Goal: Submit feedback/report problem: Submit feedback/report problem

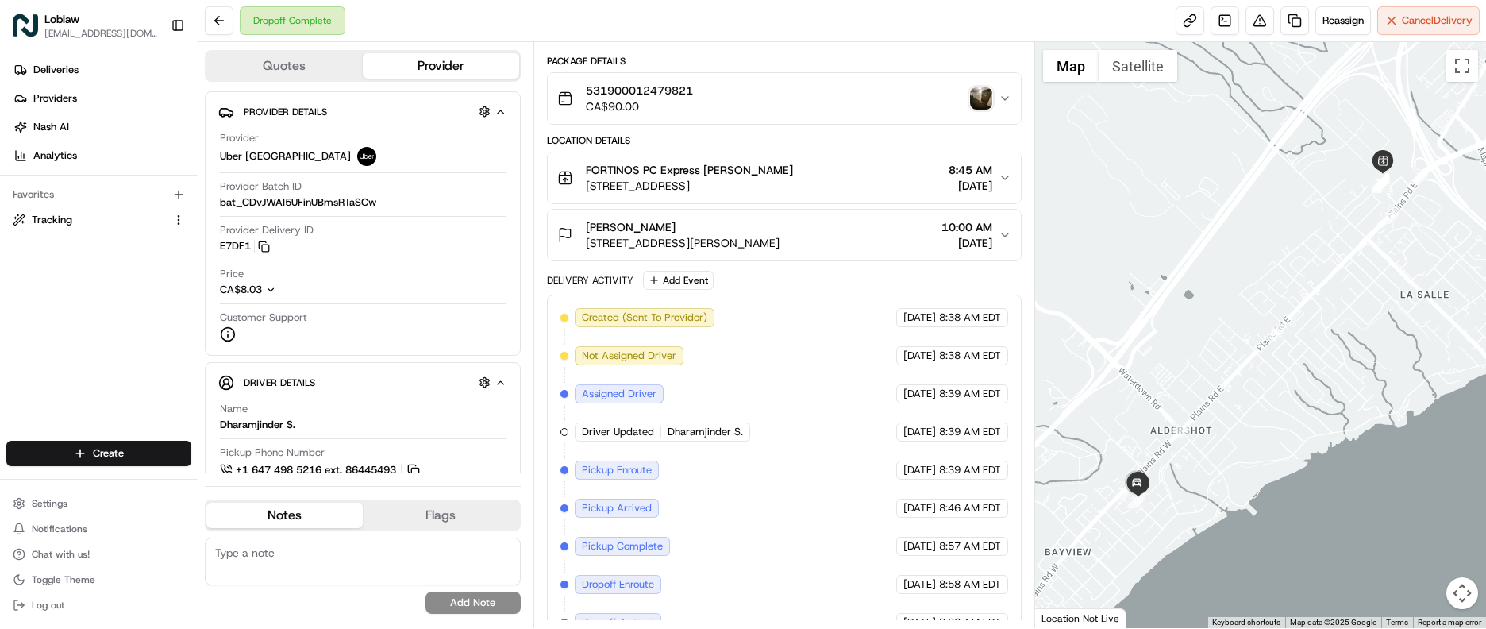
scroll to position [143, 0]
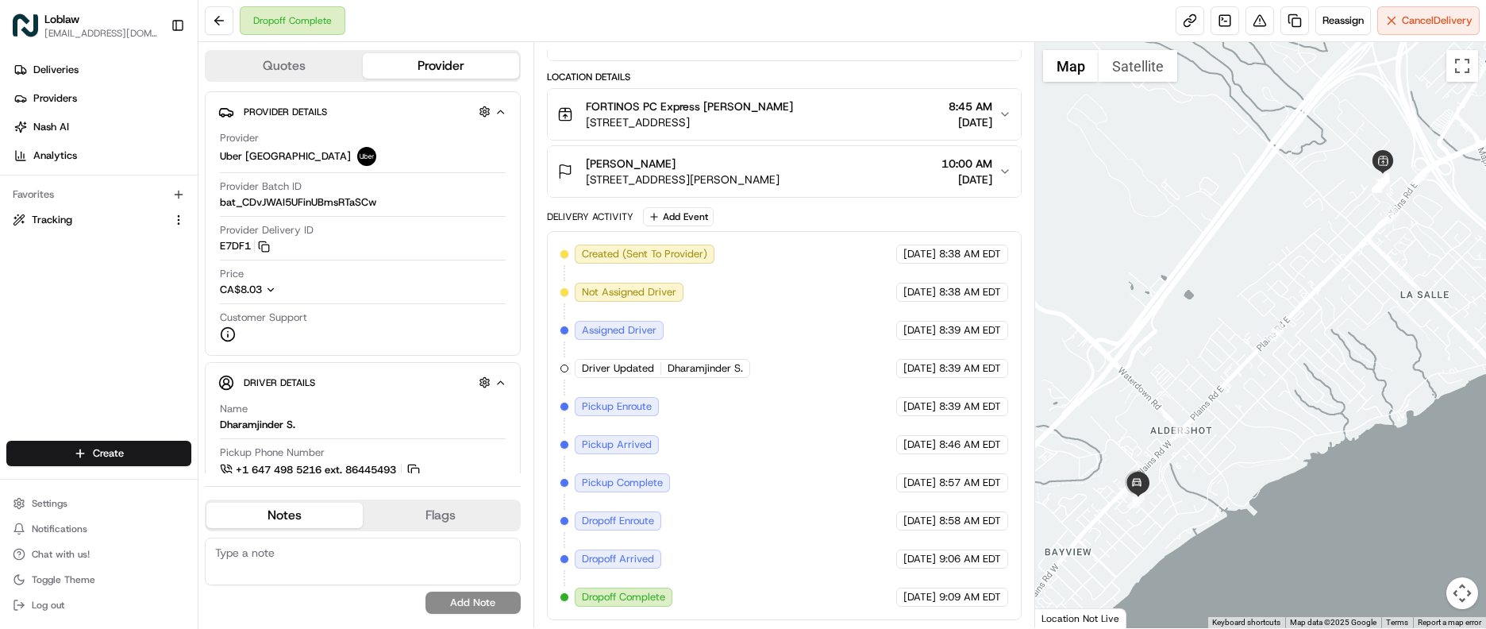
click at [632, 180] on span "[STREET_ADDRESS][PERSON_NAME]" at bounding box center [683, 179] width 194 height 16
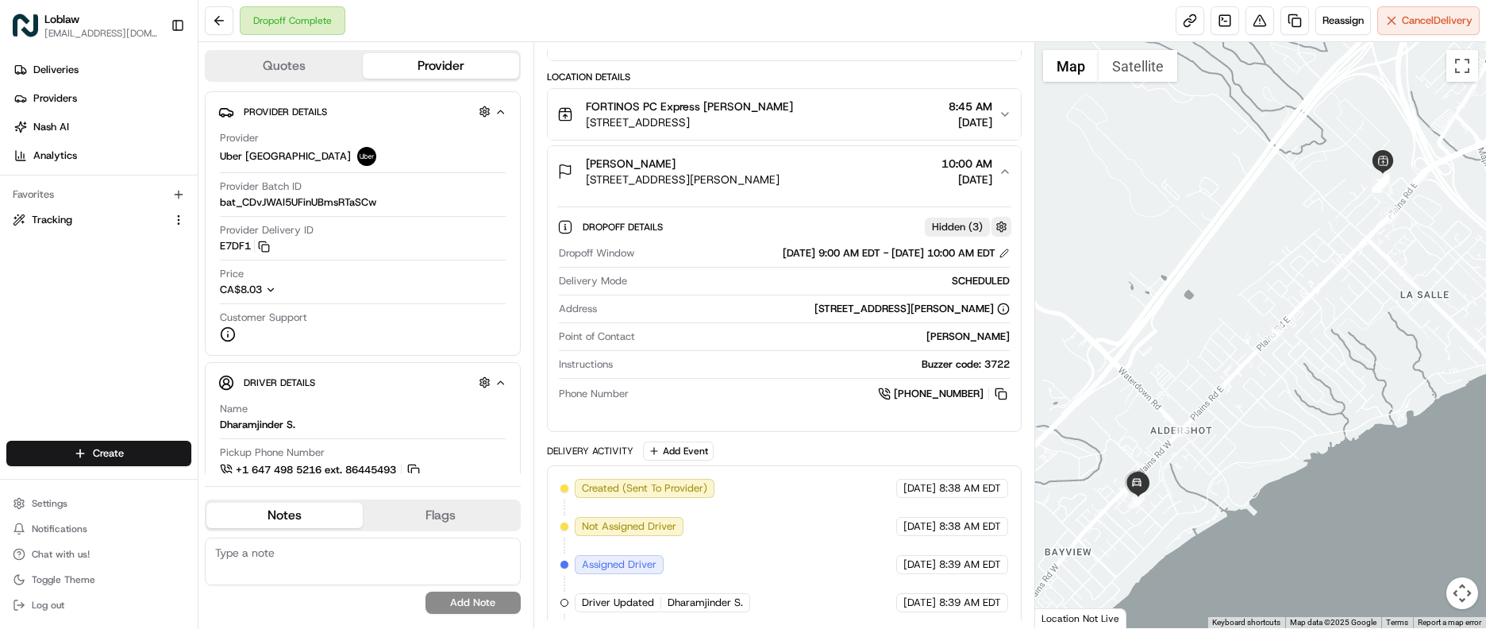
click at [997, 226] on button "button" at bounding box center [1001, 227] width 20 height 20
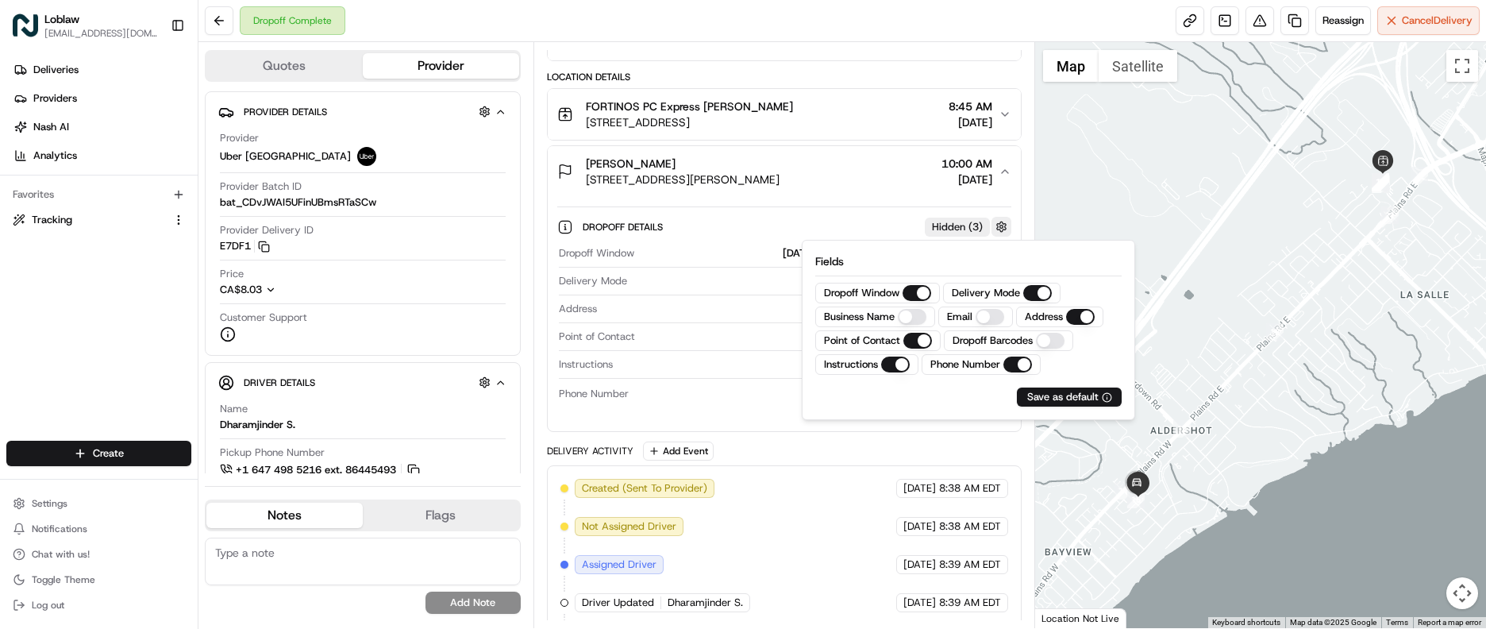
click at [997, 226] on button "button" at bounding box center [1001, 227] width 20 height 20
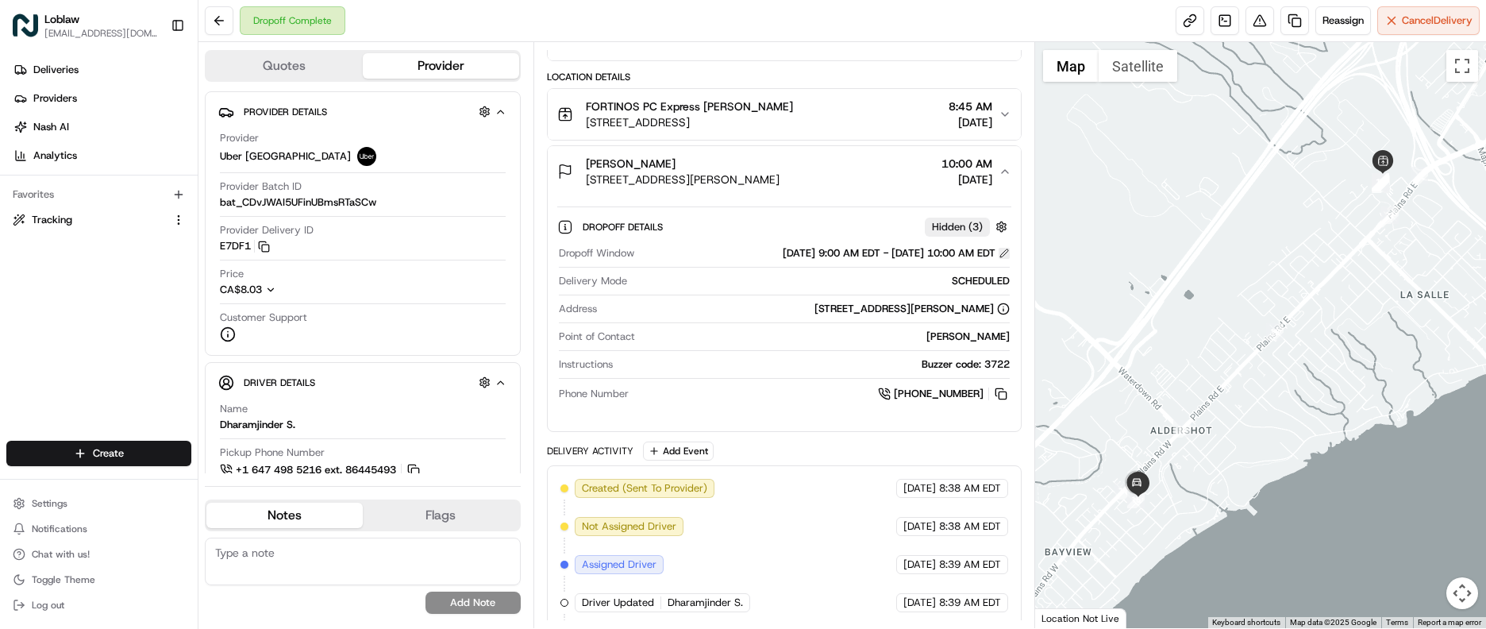
click at [1007, 252] on button at bounding box center [1003, 253] width 11 height 11
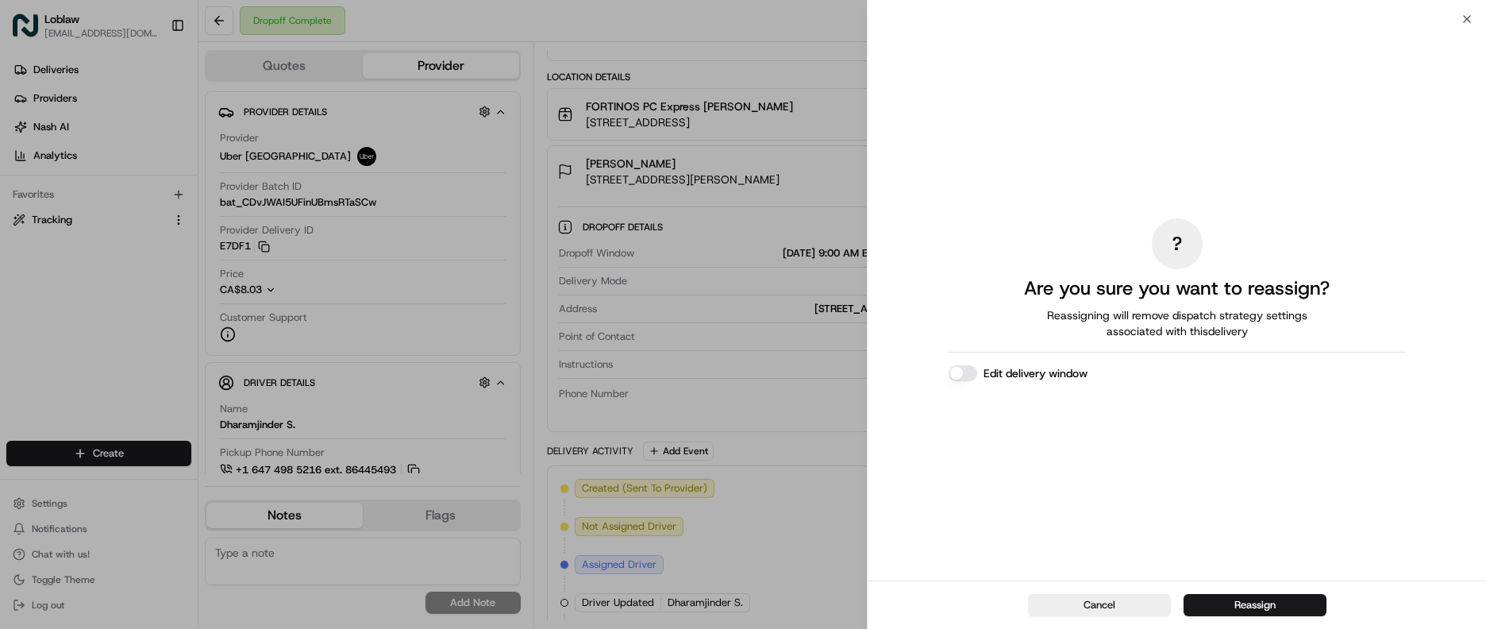
click at [1469, 25] on div "? Are you sure you want to reassign? Reassigning will remove dispatch strategy …" at bounding box center [1177, 299] width 618 height 561
click at [1472, 10] on div "Close ? Are you sure you want to reassign? Reassigning will remove dispatch str…" at bounding box center [1176, 314] width 619 height 629
click at [1465, 21] on div "? Are you sure you want to reassign? Reassigning will remove dispatch strategy …" at bounding box center [1177, 299] width 618 height 561
click at [1466, 18] on icon "button" at bounding box center [1467, 19] width 6 height 6
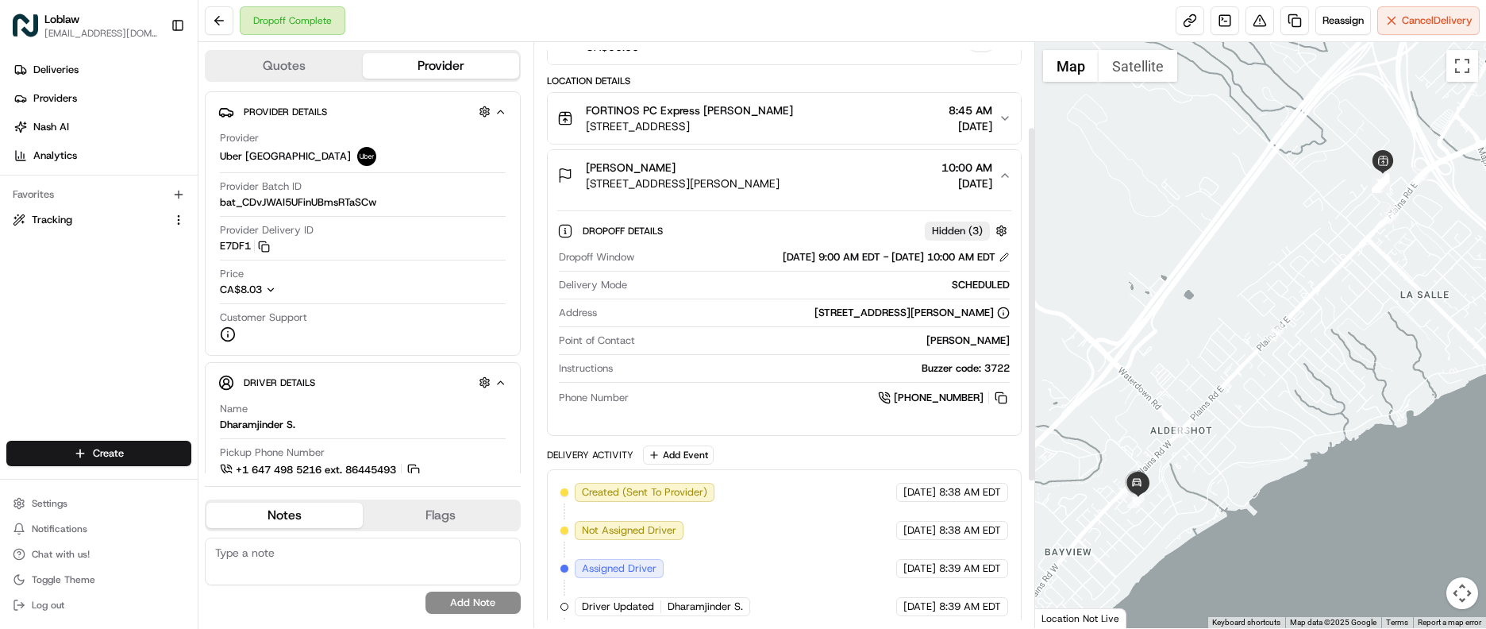
scroll to position [60, 0]
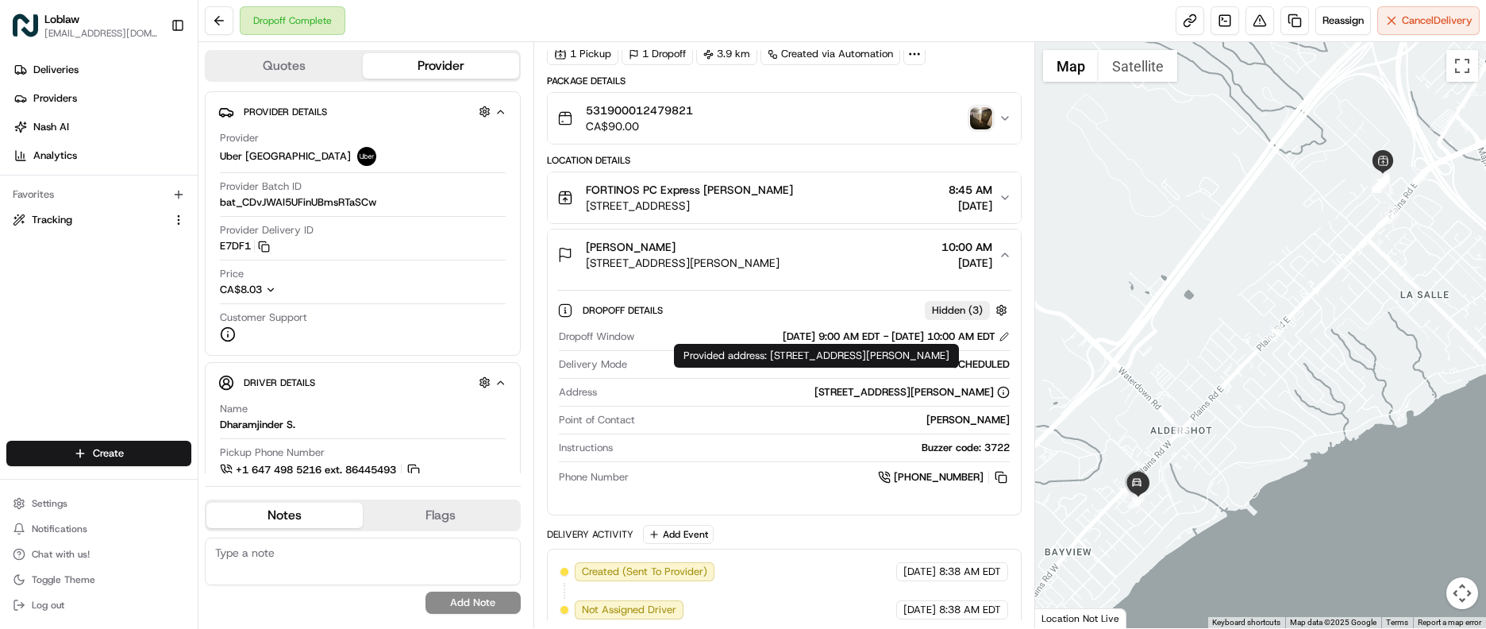
click at [1008, 392] on icon at bounding box center [1003, 392] width 13 height 13
click at [1000, 391] on icon at bounding box center [1003, 392] width 13 height 13
click at [918, 384] on div "Dropoff Window [DATE] 9:00 AM EDT - [DATE] 10:00 AM EDT Delivery Mode SCHEDULED…" at bounding box center [784, 407] width 455 height 169
click at [916, 391] on div "[STREET_ADDRESS][PERSON_NAME]" at bounding box center [911, 392] width 195 height 14
click at [814, 394] on div "[STREET_ADDRESS][PERSON_NAME]" at bounding box center [911, 392] width 195 height 14
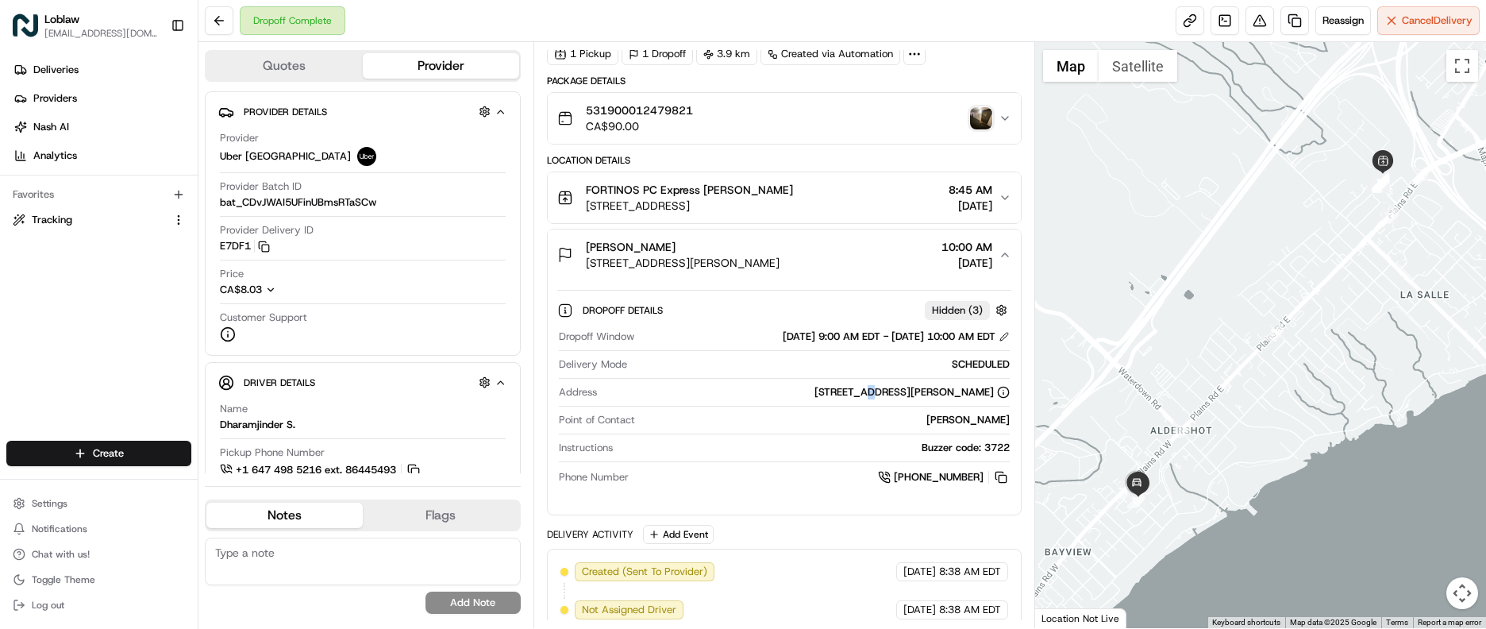
click at [814, 394] on div "[STREET_ADDRESS][PERSON_NAME]" at bounding box center [911, 392] width 195 height 14
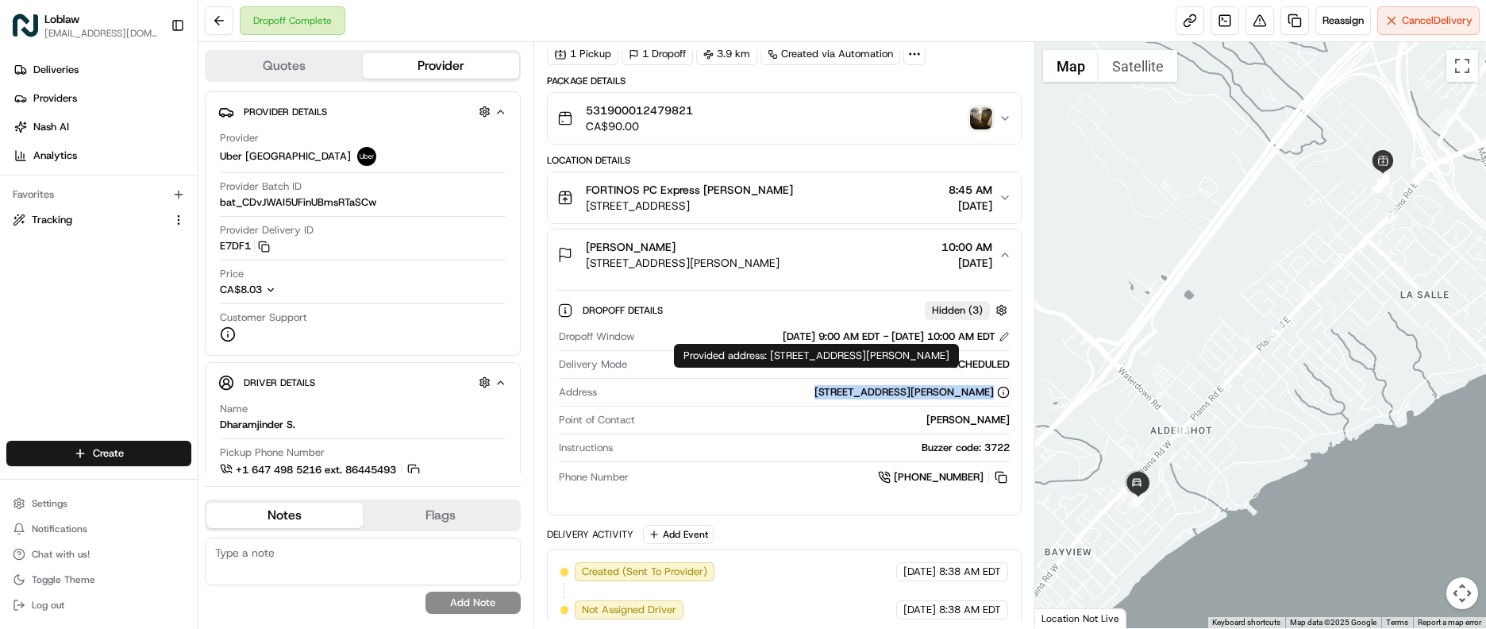
click at [1002, 394] on icon at bounding box center [1003, 392] width 13 height 13
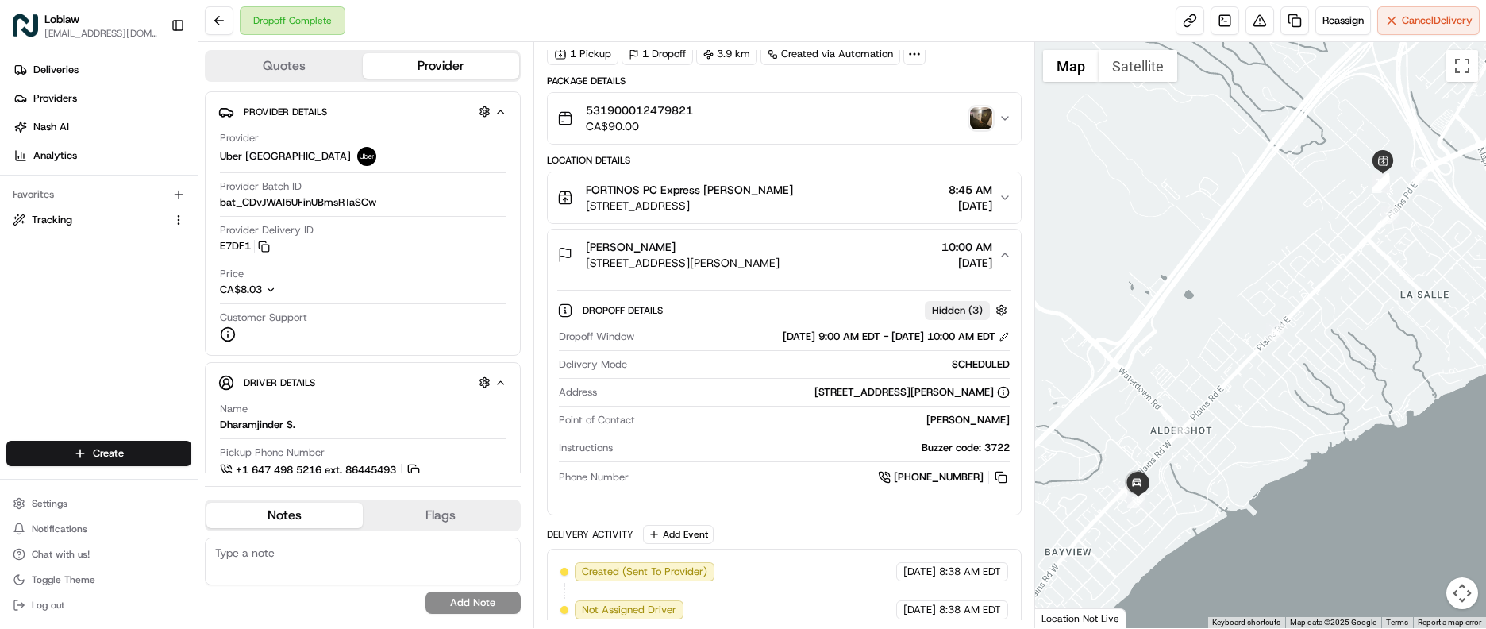
click at [994, 421] on div "[PERSON_NAME]" at bounding box center [825, 420] width 369 height 14
click at [991, 452] on div "Buzzer code: 3722" at bounding box center [814, 448] width 391 height 14
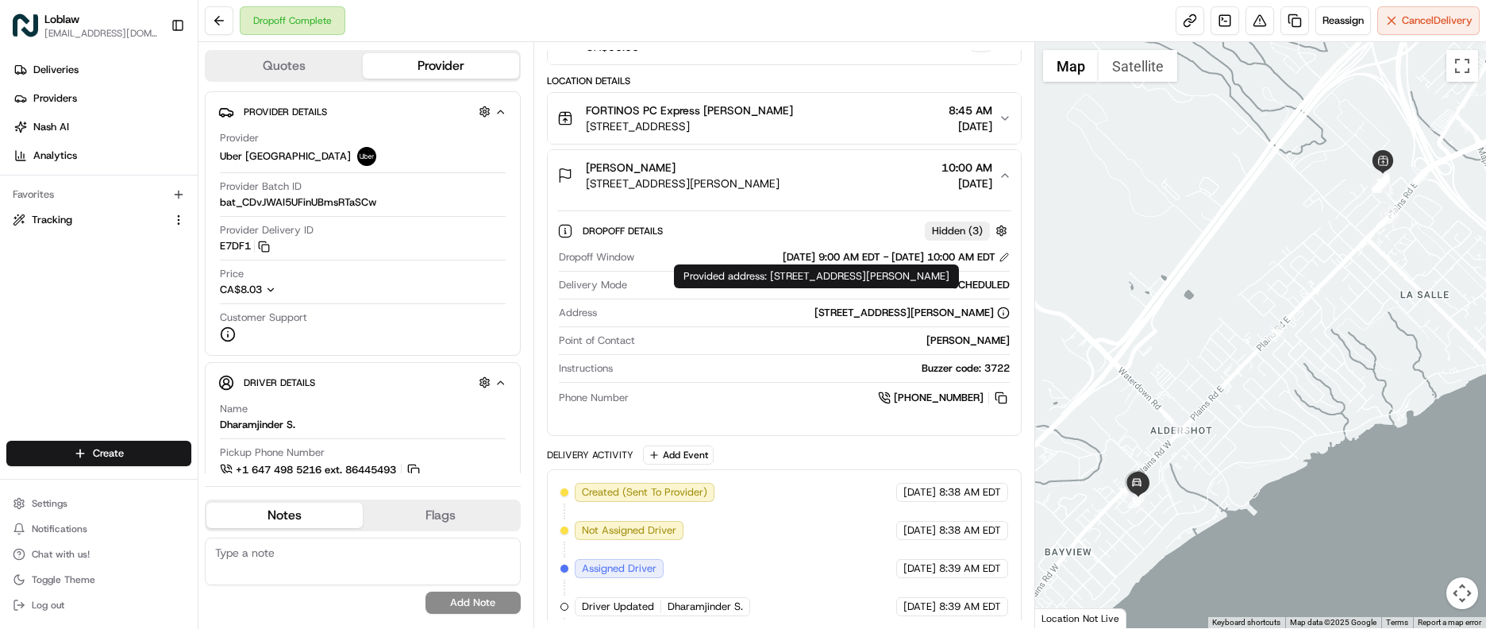
click at [814, 314] on div "[STREET_ADDRESS][PERSON_NAME]" at bounding box center [911, 313] width 195 height 14
click at [998, 226] on button "button" at bounding box center [1001, 231] width 20 height 20
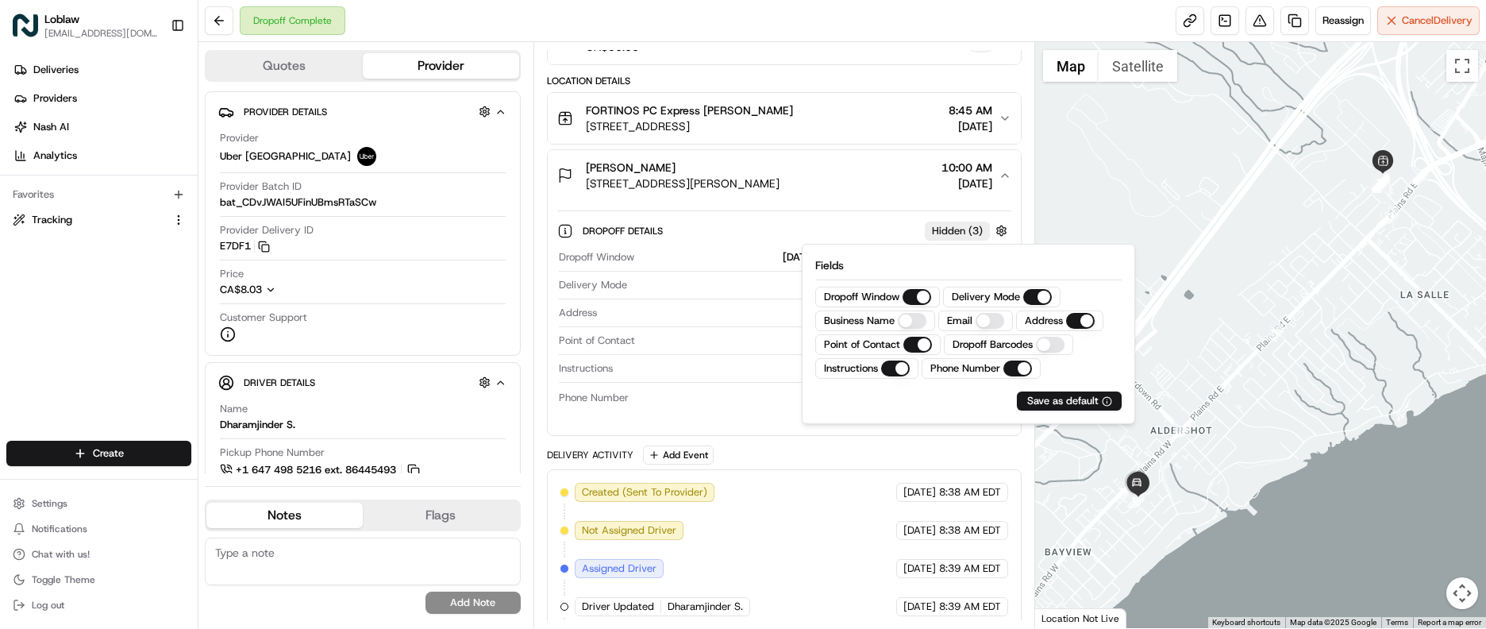
click at [925, 10] on div "Dropoff Complete Reassign Cancel Delivery" at bounding box center [841, 21] width 1287 height 42
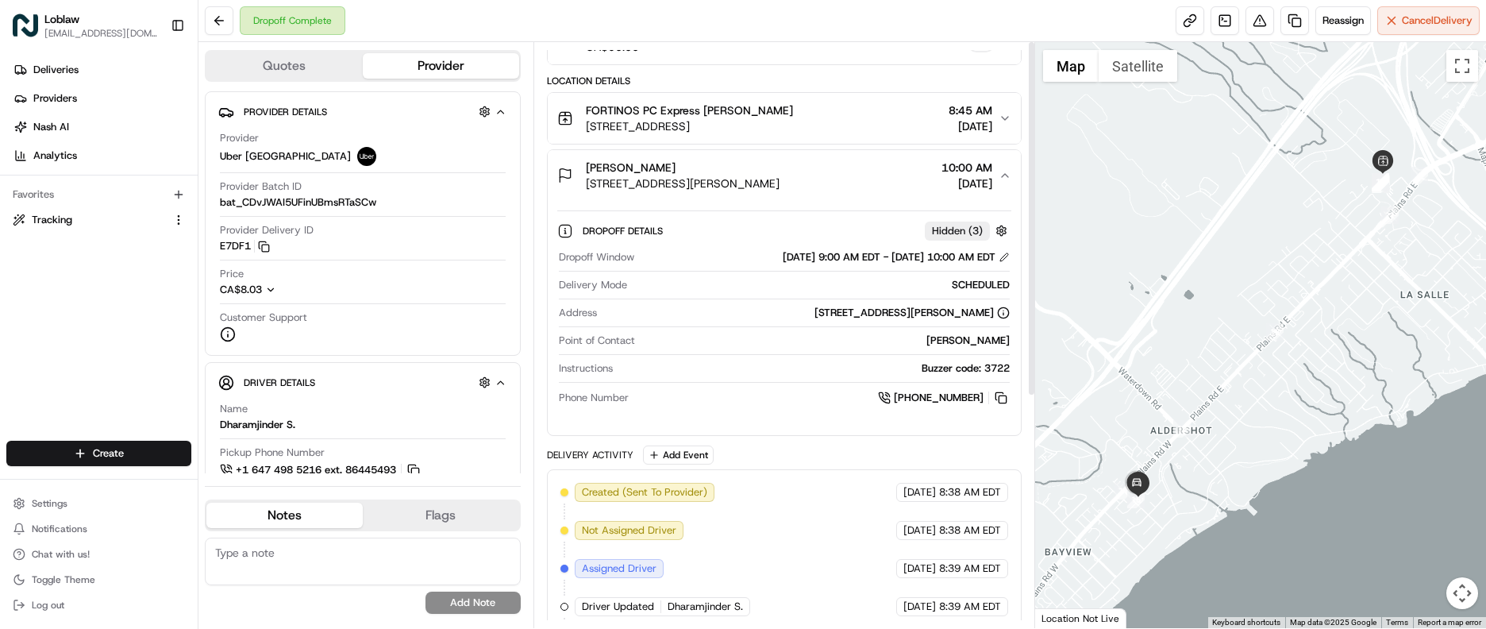
scroll to position [0, 0]
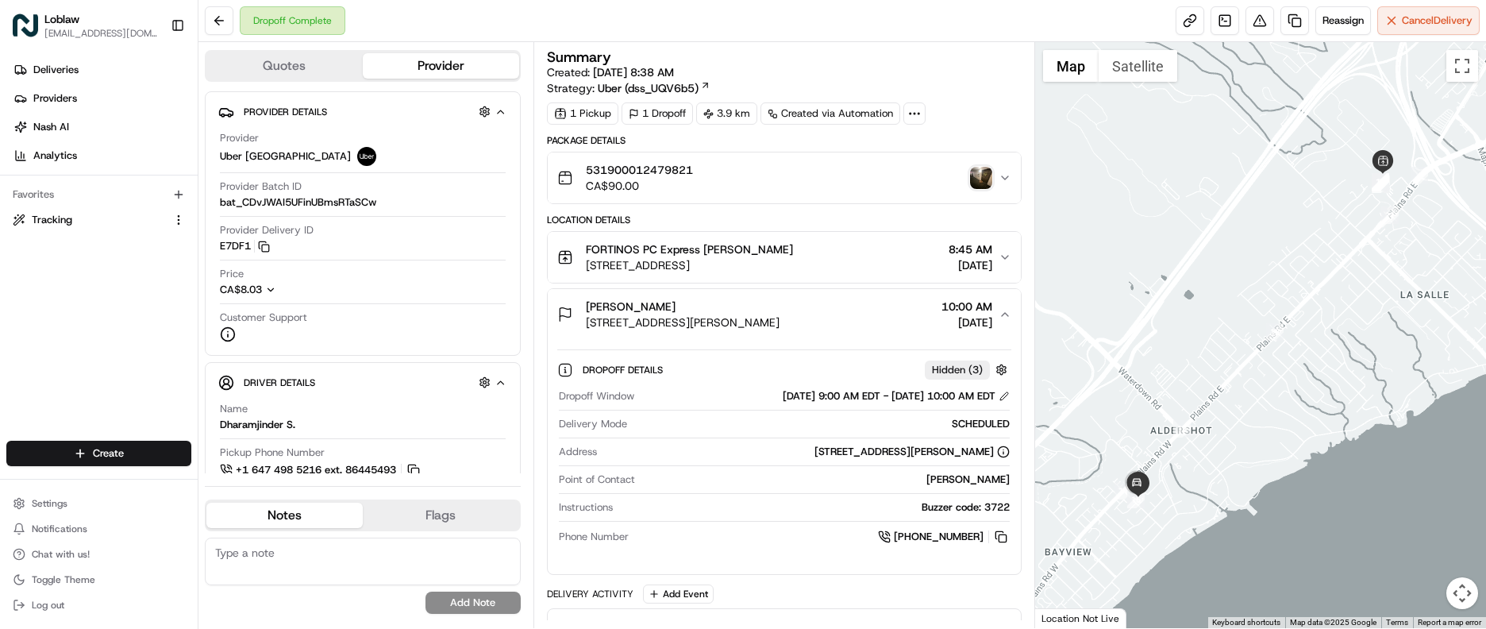
click at [759, 323] on span "[STREET_ADDRESS][PERSON_NAME]" at bounding box center [683, 322] width 194 height 16
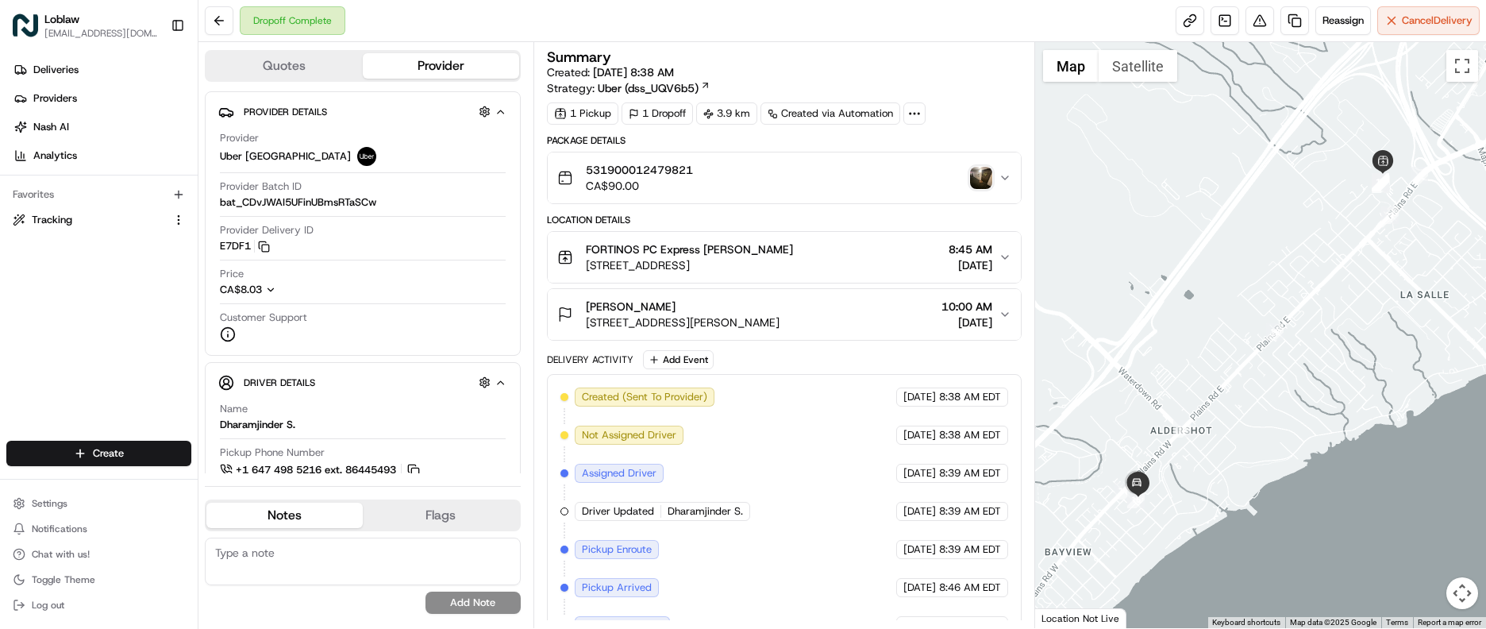
click at [759, 323] on span "[STREET_ADDRESS][PERSON_NAME]" at bounding box center [683, 322] width 194 height 16
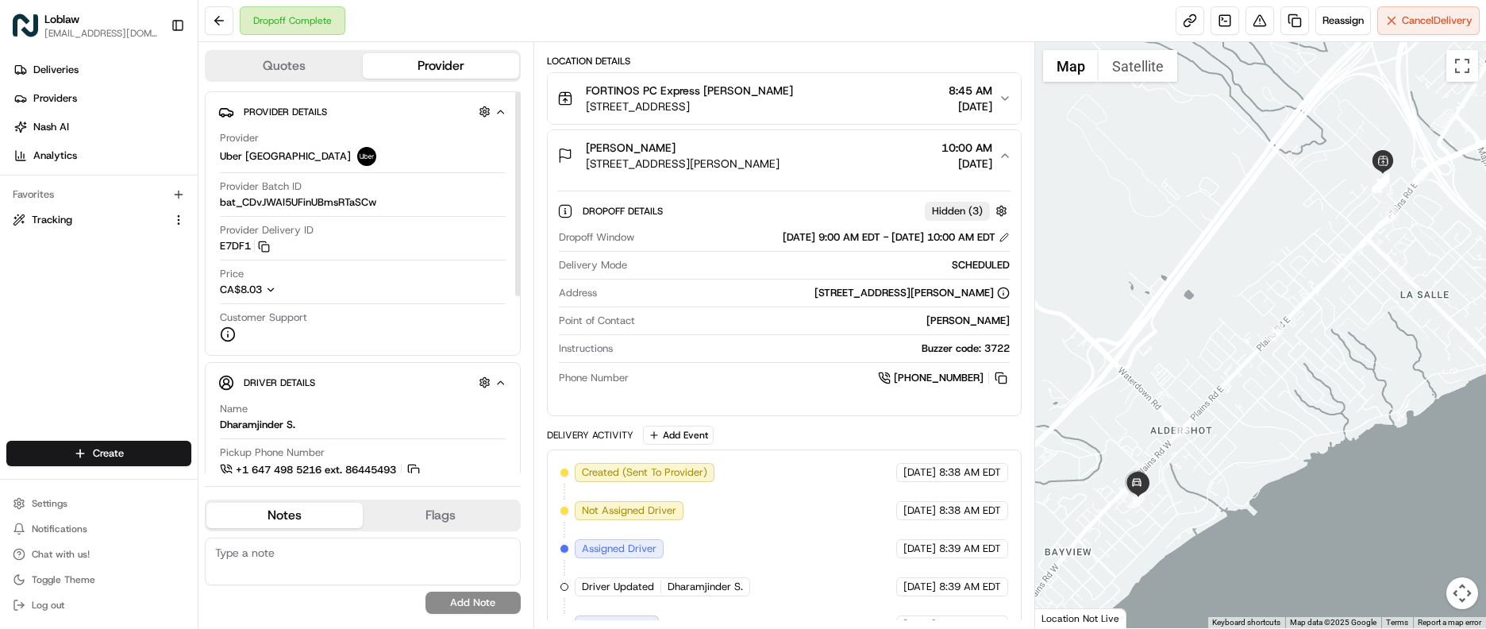
scroll to position [159, 0]
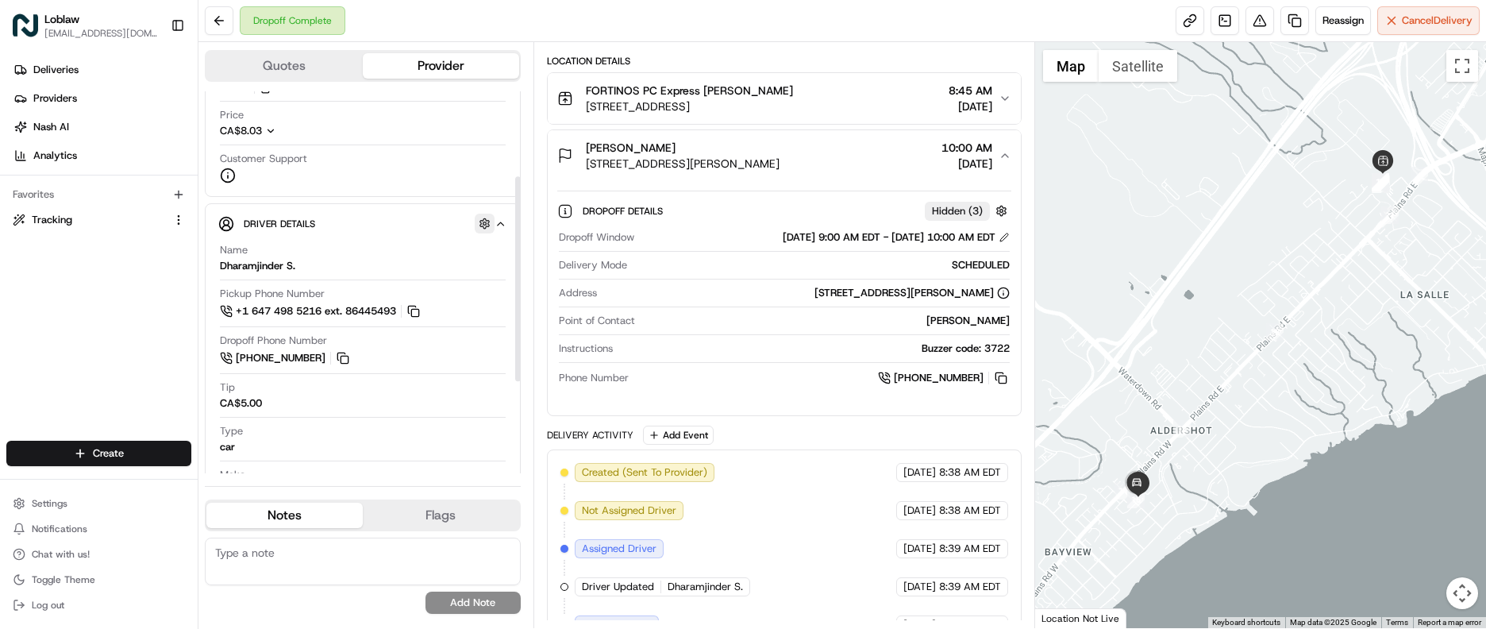
click at [478, 221] on button "button" at bounding box center [485, 224] width 20 height 20
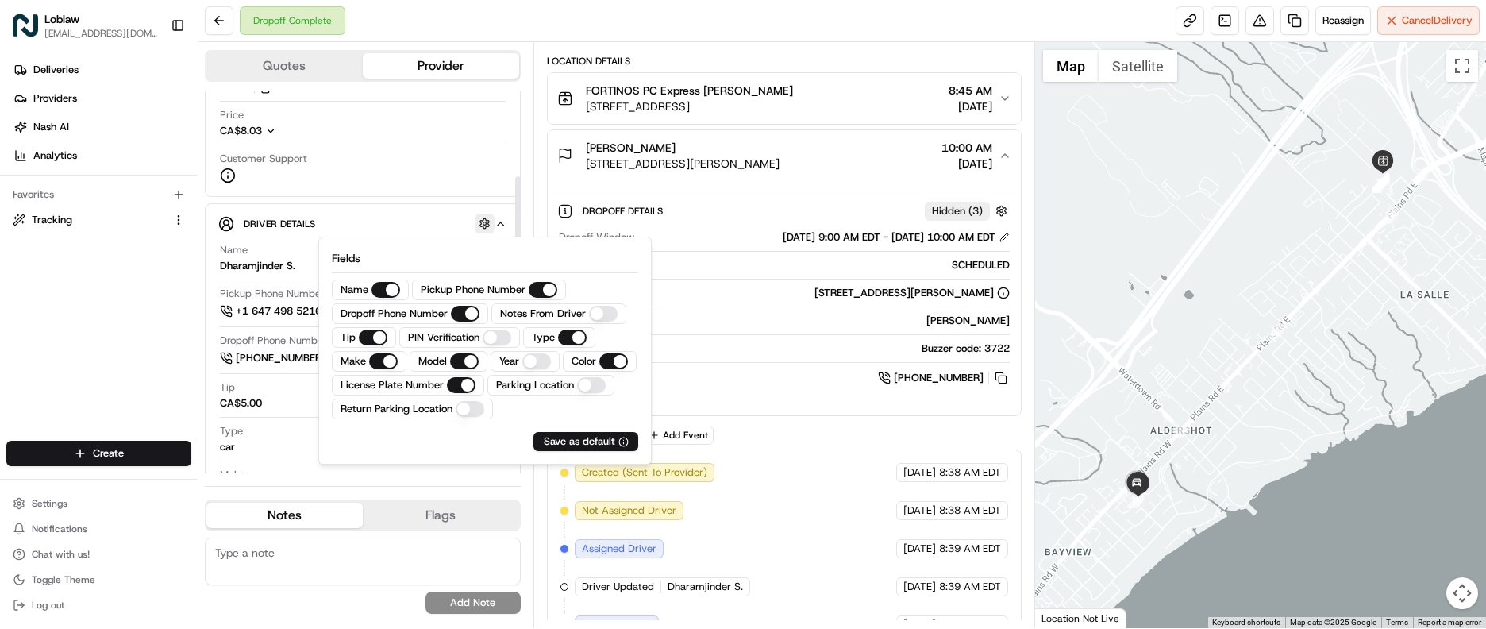
click at [482, 221] on button "button" at bounding box center [485, 224] width 20 height 20
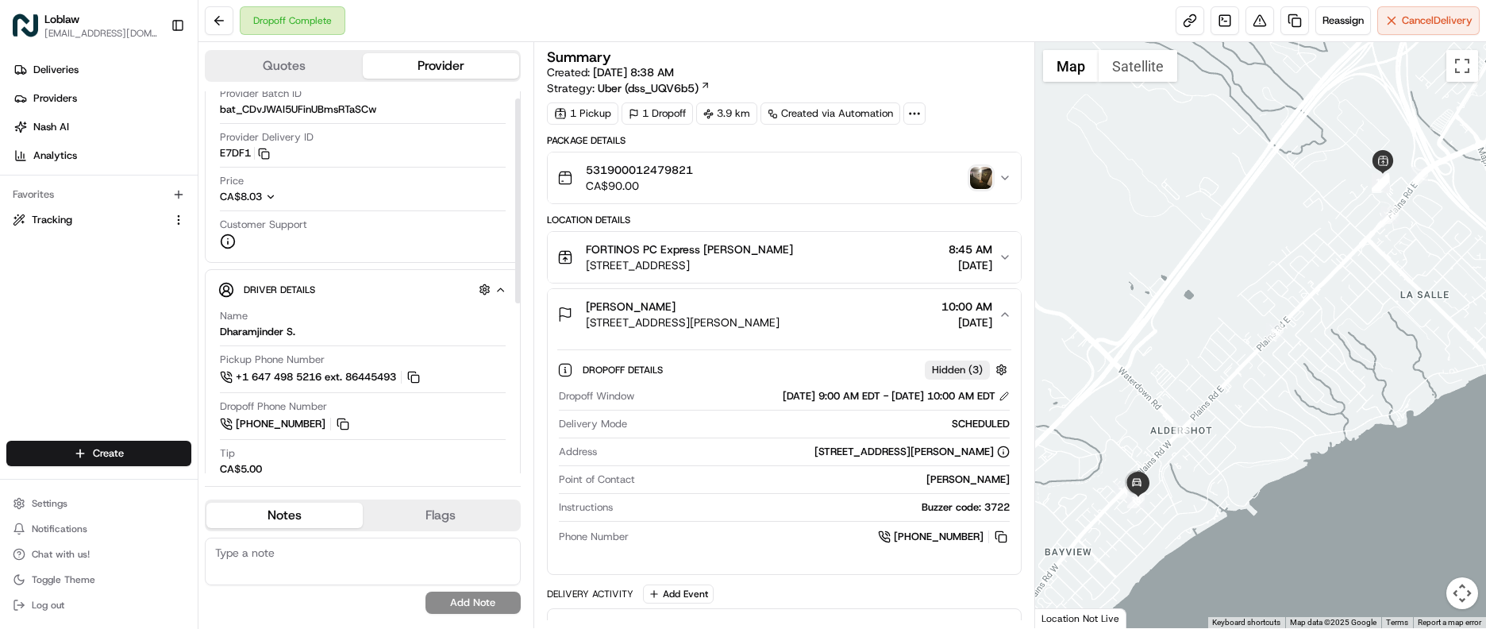
scroll to position [0, 0]
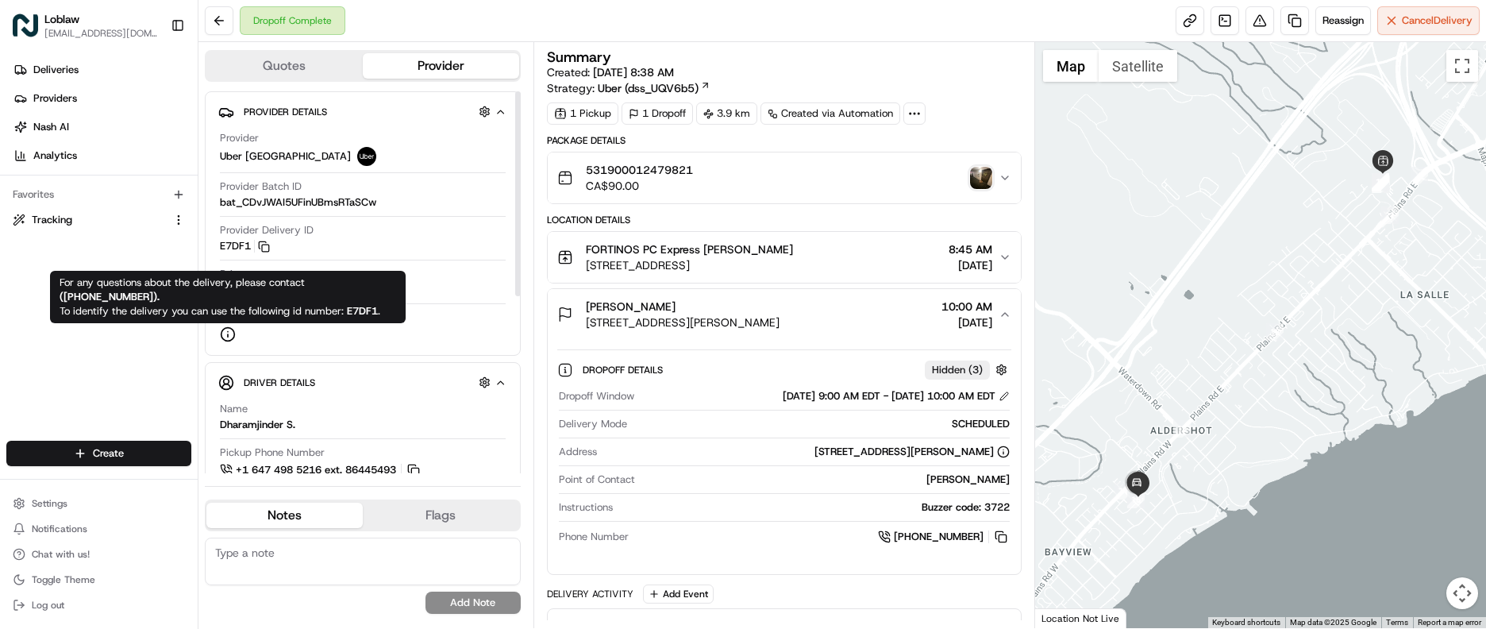
click at [229, 332] on icon at bounding box center [228, 334] width 16 height 16
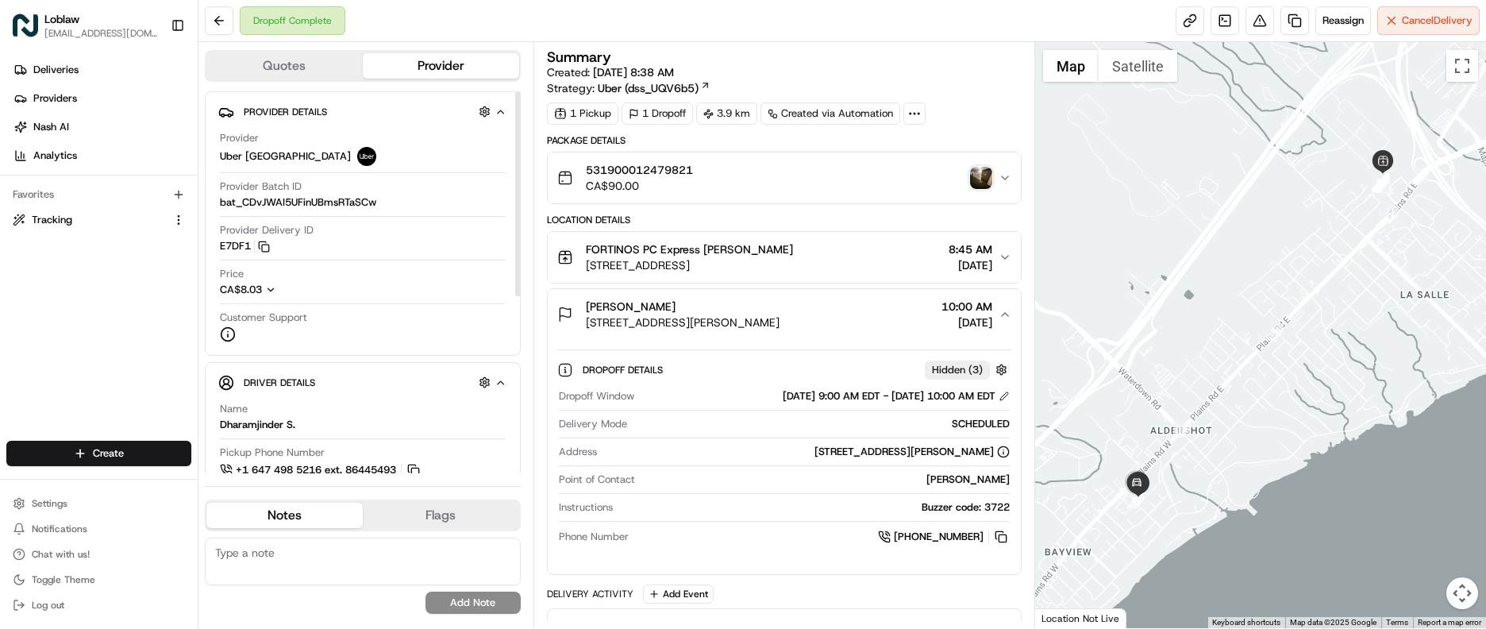
click at [229, 332] on icon at bounding box center [228, 334] width 16 height 16
drag, startPoint x: 580, startPoint y: 326, endPoint x: 906, endPoint y: 320, distance: 326.3
click at [779, 320] on div "Vario [PERSON_NAME] [STREET_ADDRESS][PERSON_NAME]" at bounding box center [668, 314] width 222 height 32
click at [706, 83] on icon at bounding box center [705, 85] width 4 height 4
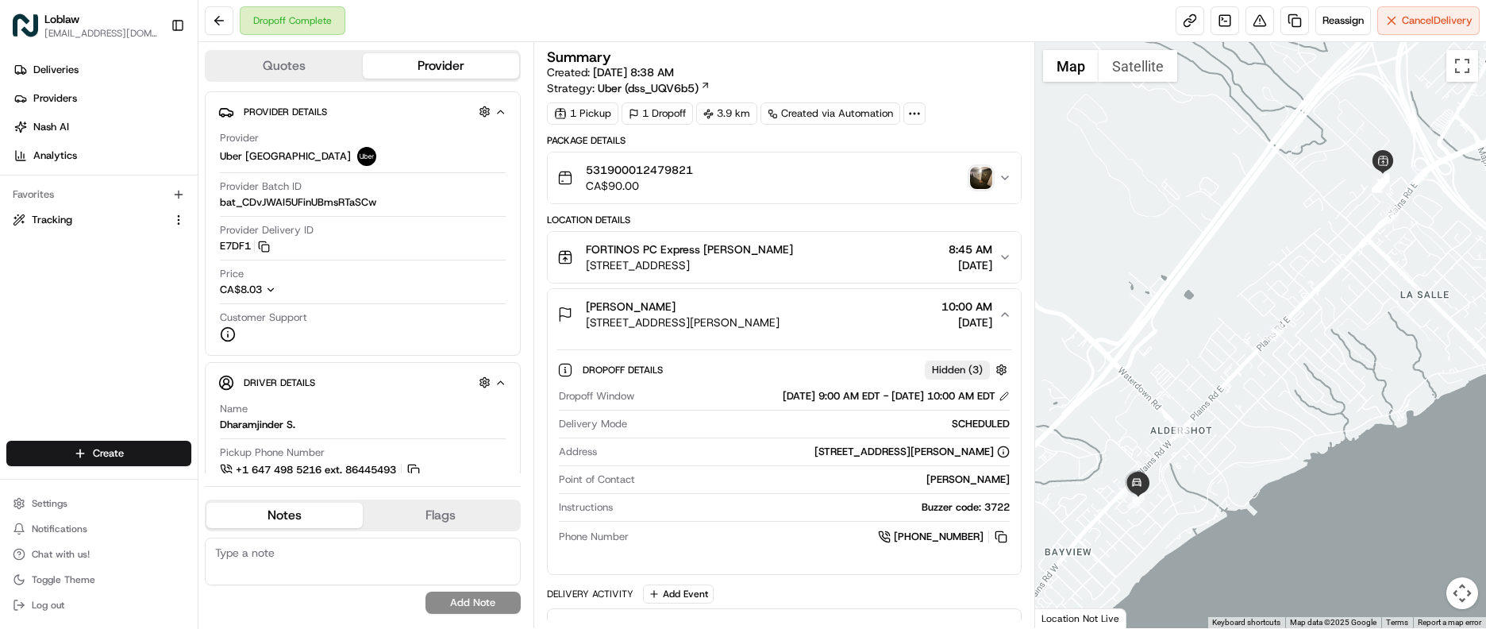
click at [740, 15] on div "Dropoff Complete Reassign Cancel Delivery" at bounding box center [841, 21] width 1287 height 42
click at [797, 14] on div "Dropoff Complete Reassign Cancel Delivery" at bounding box center [841, 21] width 1287 height 42
click at [916, 112] on icon at bounding box center [914, 113] width 14 height 14
click at [955, 79] on div "Summary Created: [DATE] 8:38 AM Strategy: Uber (dss_UQV6b5)" at bounding box center [784, 73] width 475 height 46
click at [1252, 17] on button at bounding box center [1259, 20] width 29 height 29
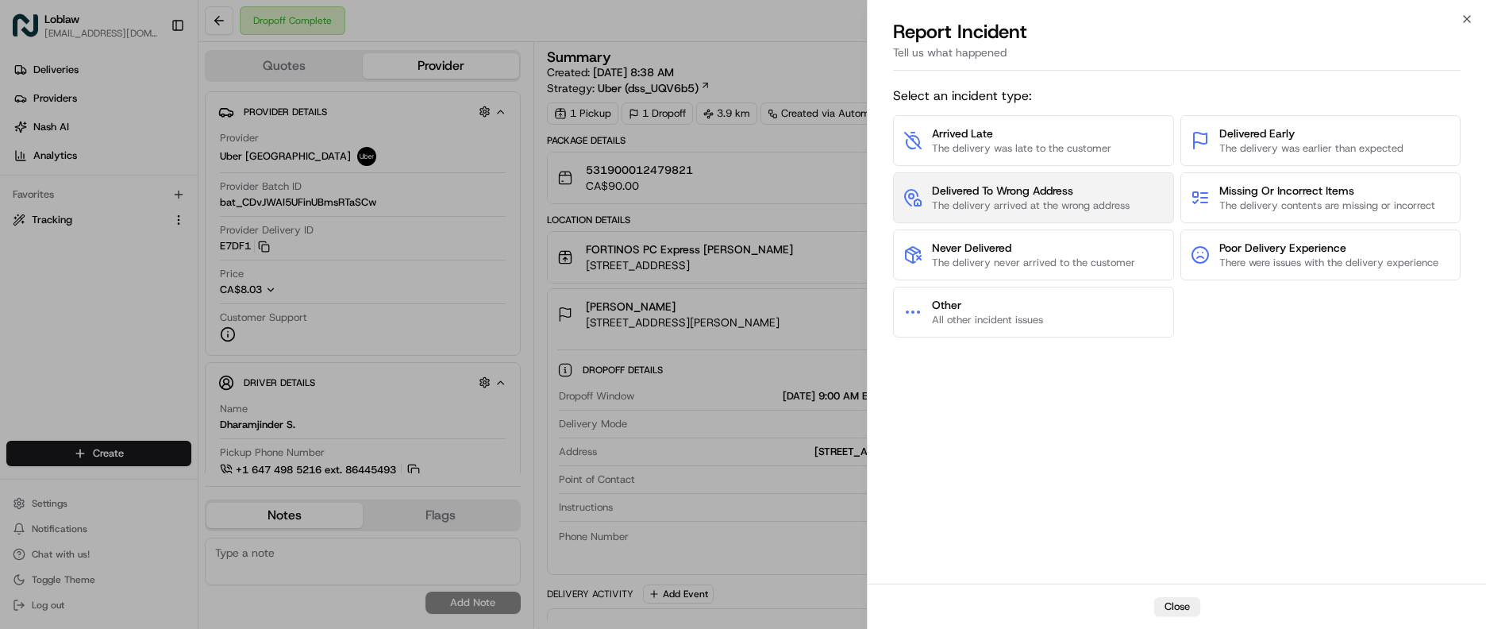
click at [941, 200] on span "The delivery arrived at the wrong address" at bounding box center [1031, 205] width 198 height 14
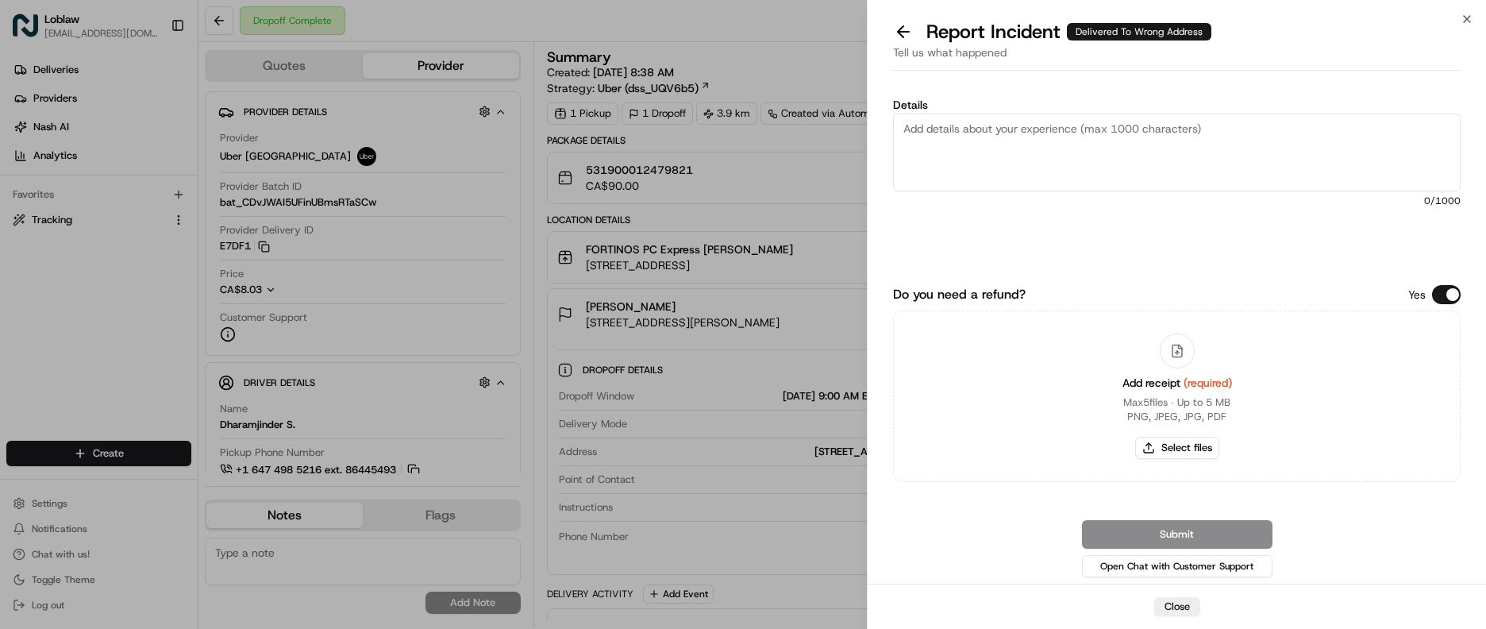
click at [964, 155] on textarea "Details" at bounding box center [1177, 153] width 568 height 78
click at [1176, 348] on icon at bounding box center [1177, 351] width 14 height 14
click at [1168, 391] on div "Add receipt (required) Max 5 files ∙ Up to 5 MB PNG, JPEG, JPG, PDF Select files" at bounding box center [1177, 396] width 135 height 144
click at [1172, 569] on button "Open Chat with Customer Support" at bounding box center [1177, 566] width 190 height 22
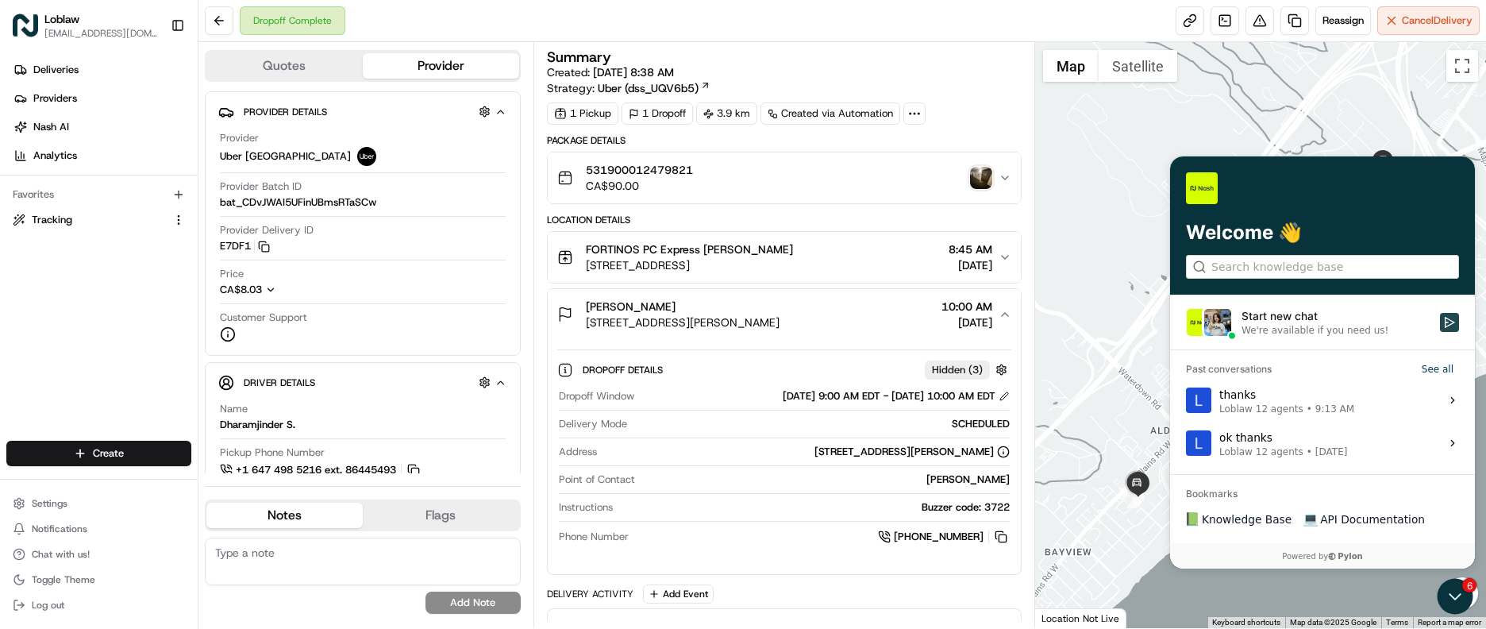
click at [1453, 324] on icon "Start new chat" at bounding box center [1449, 322] width 13 height 13
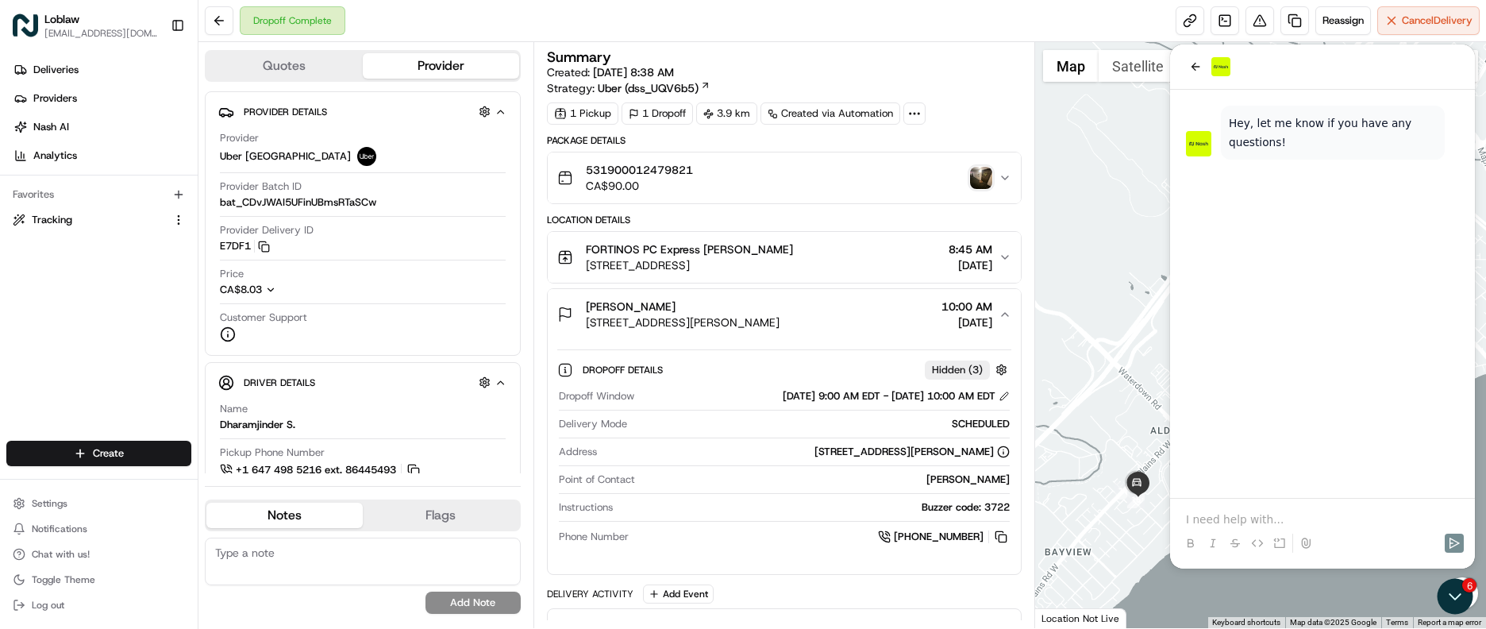
drag, startPoint x: 578, startPoint y: 324, endPoint x: 908, endPoint y: 324, distance: 330.2
click at [779, 324] on div "Vario [PERSON_NAME] [STREET_ADDRESS][PERSON_NAME]" at bounding box center [668, 314] width 222 height 32
drag, startPoint x: 908, startPoint y: 324, endPoint x: 878, endPoint y: 328, distance: 30.4
copy div "Vario [PERSON_NAME] [STREET_ADDRESS][PERSON_NAME]"
click at [1277, 519] on p at bounding box center [1322, 519] width 273 height 16
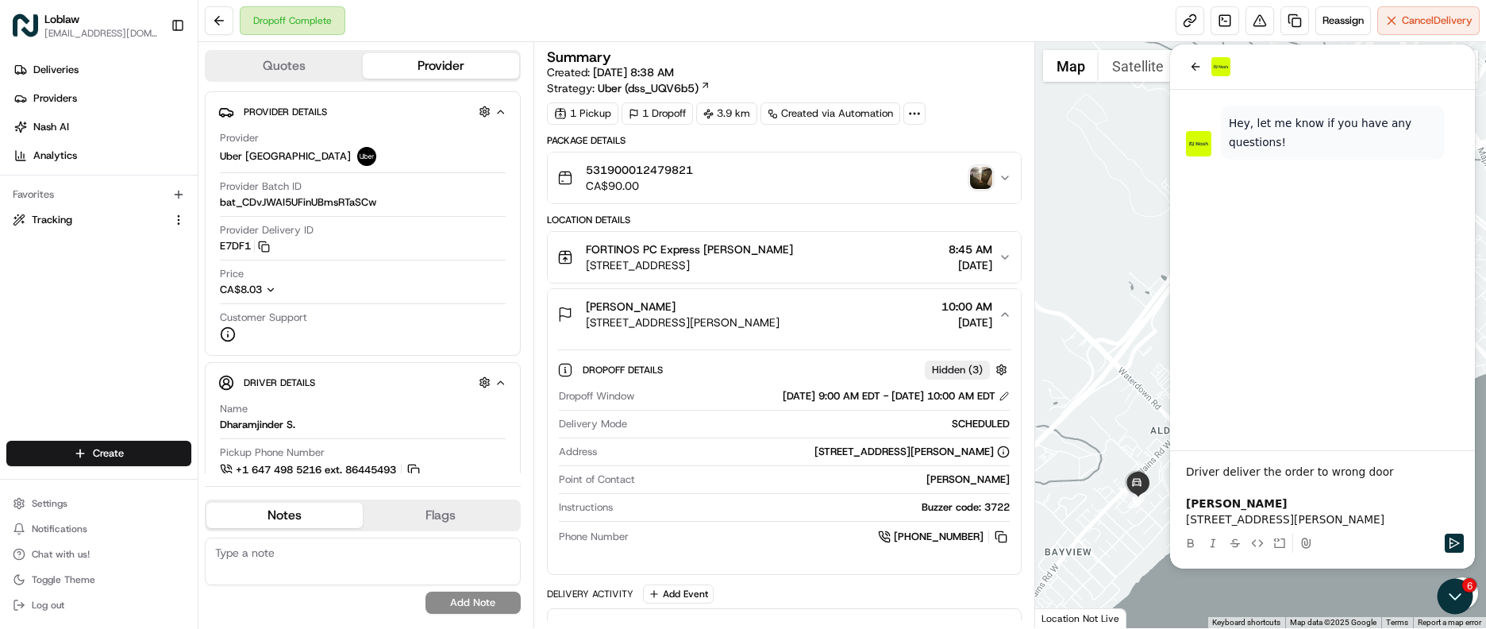
click at [1252, 464] on p "Driver deliver the order to wrong door" at bounding box center [1322, 472] width 273 height 16
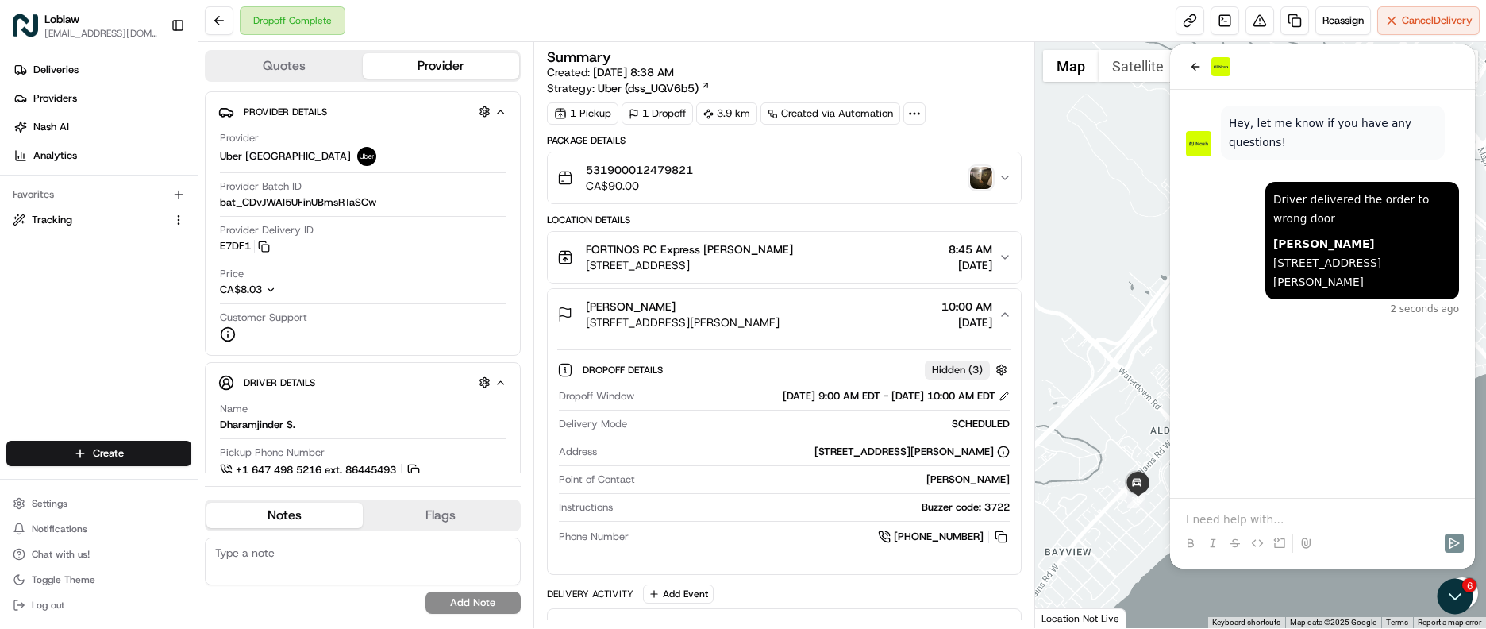
click at [1254, 510] on div at bounding box center [1322, 528] width 292 height 60
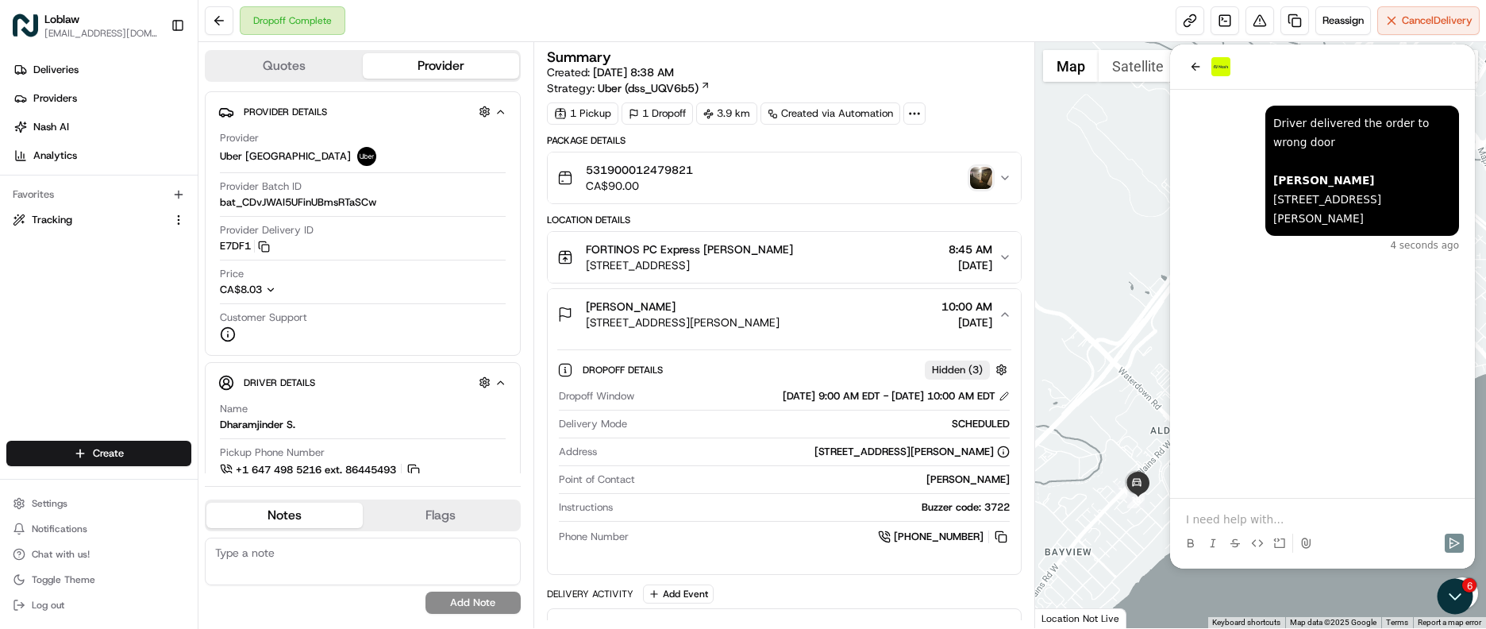
click at [1237, 521] on p at bounding box center [1322, 519] width 273 height 16
click at [1292, 520] on p "there is no unit 208" at bounding box center [1322, 519] width 273 height 16
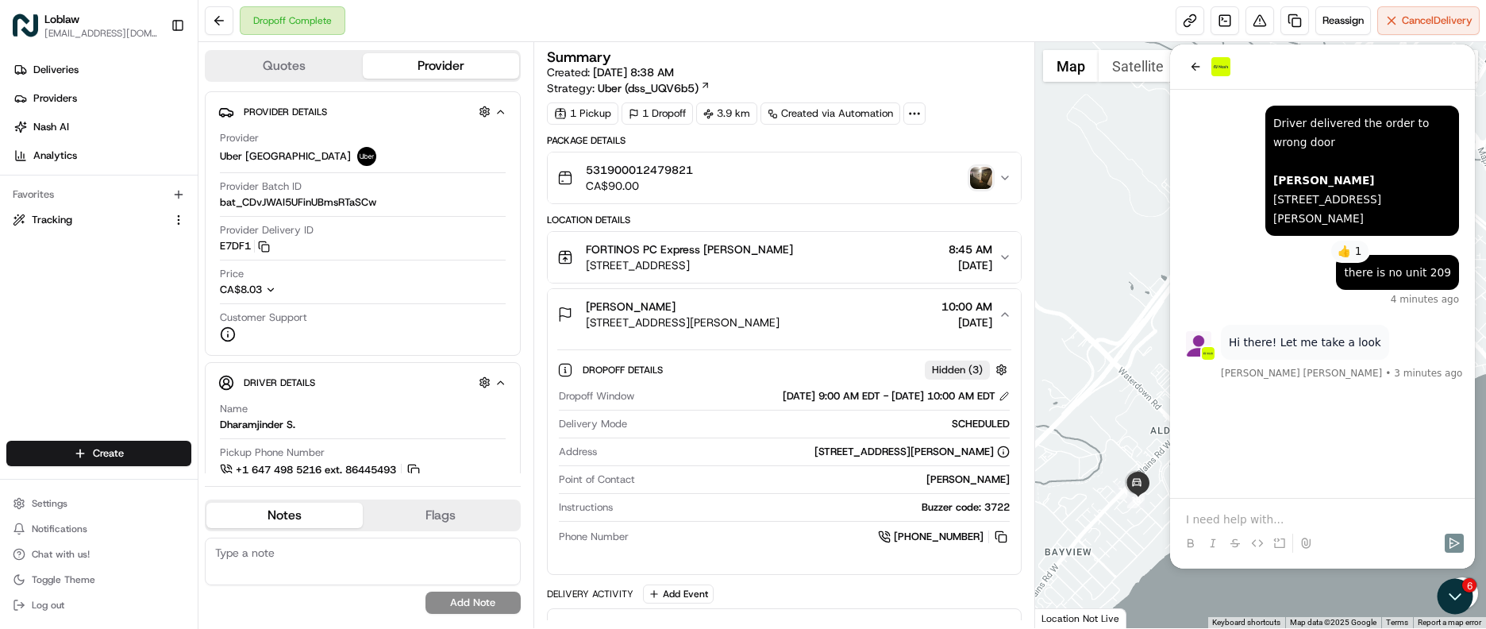
click at [1254, 506] on div at bounding box center [1322, 528] width 292 height 60
click at [1255, 510] on div at bounding box center [1322, 528] width 292 height 60
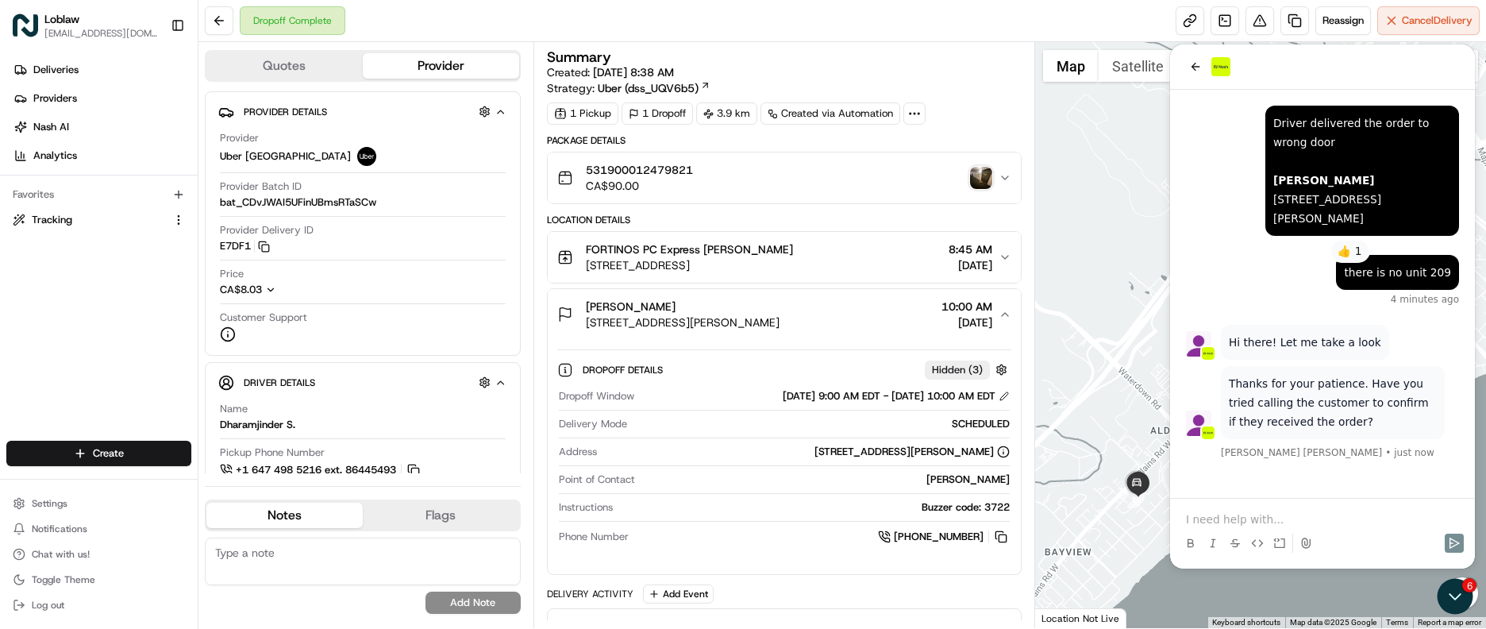
click at [1278, 513] on p at bounding box center [1322, 519] width 273 height 16
click at [1450, 541] on icon "Send" at bounding box center [1454, 542] width 10 height 11
